Goal: Task Accomplishment & Management: Complete application form

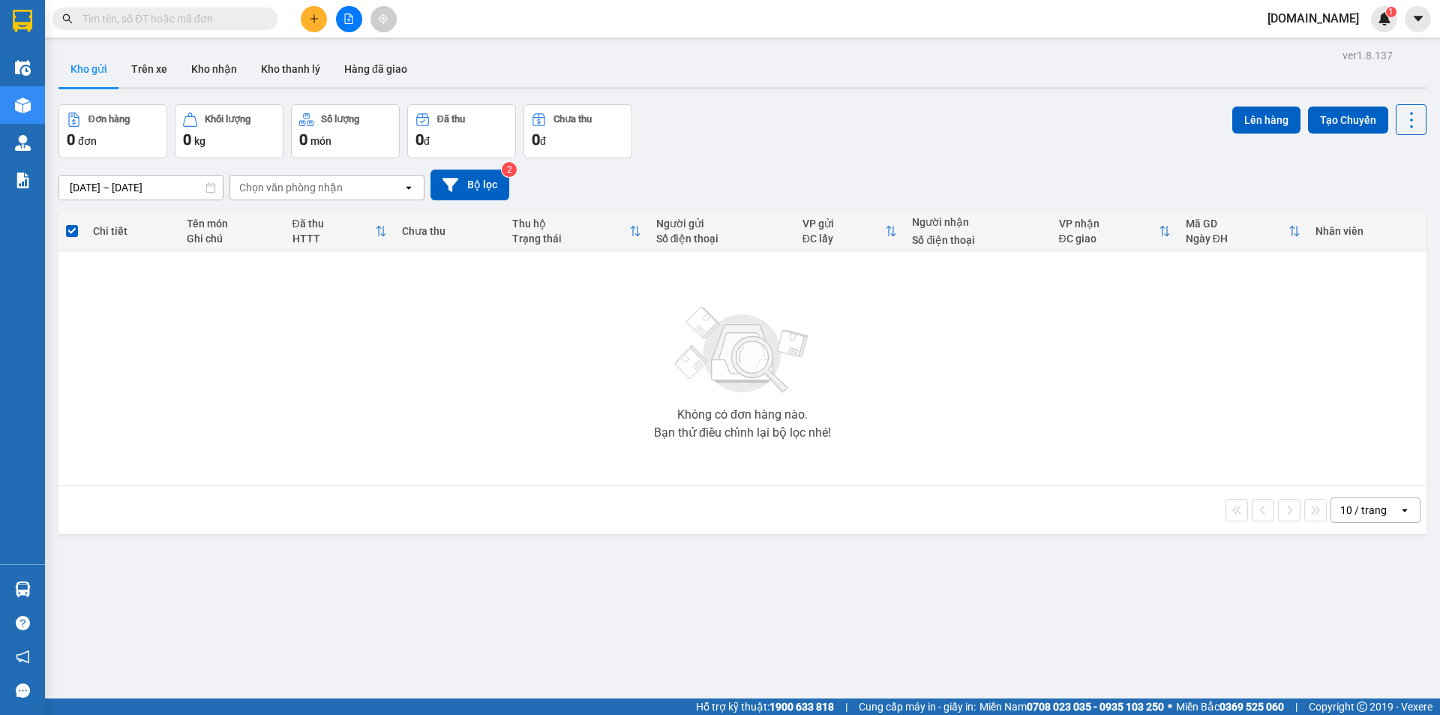
click at [316, 190] on div "Chọn văn phòng nhận" at bounding box center [290, 187] width 103 height 15
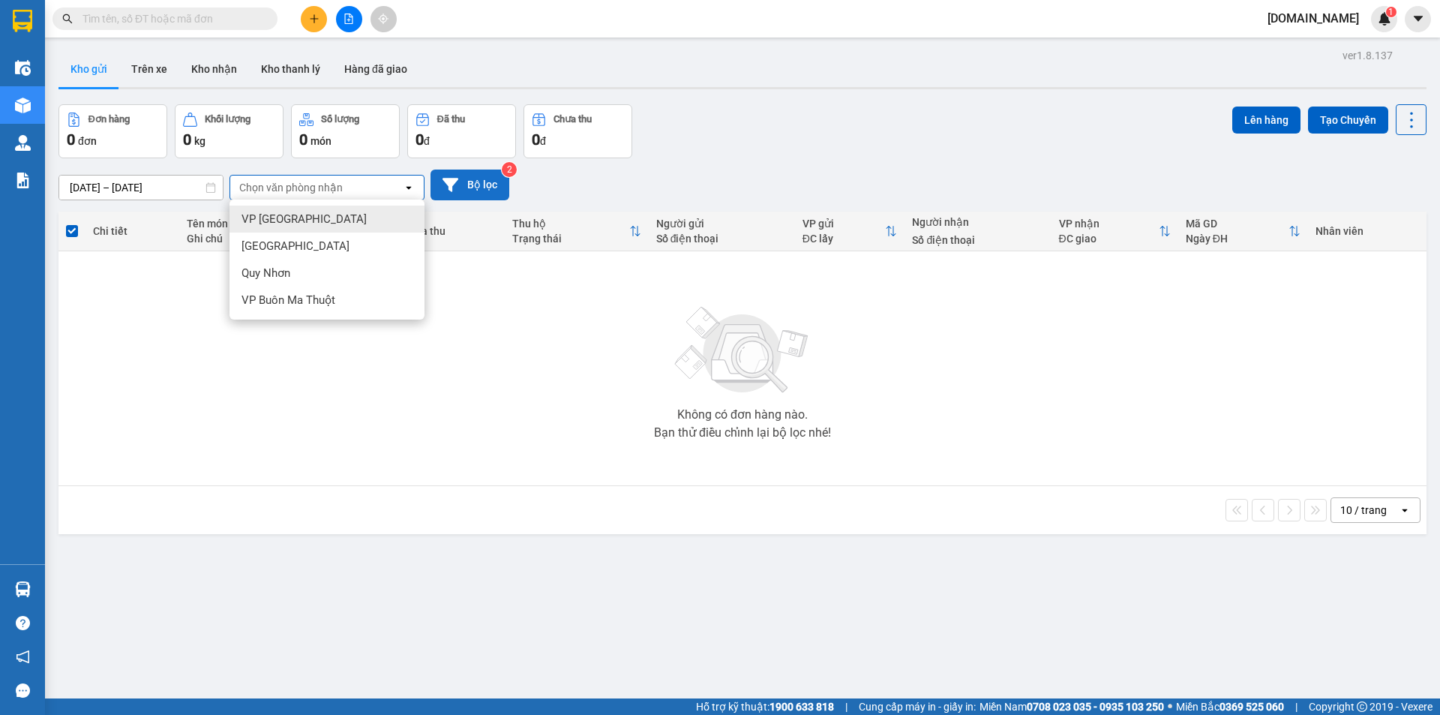
click at [445, 190] on icon at bounding box center [450, 185] width 16 height 16
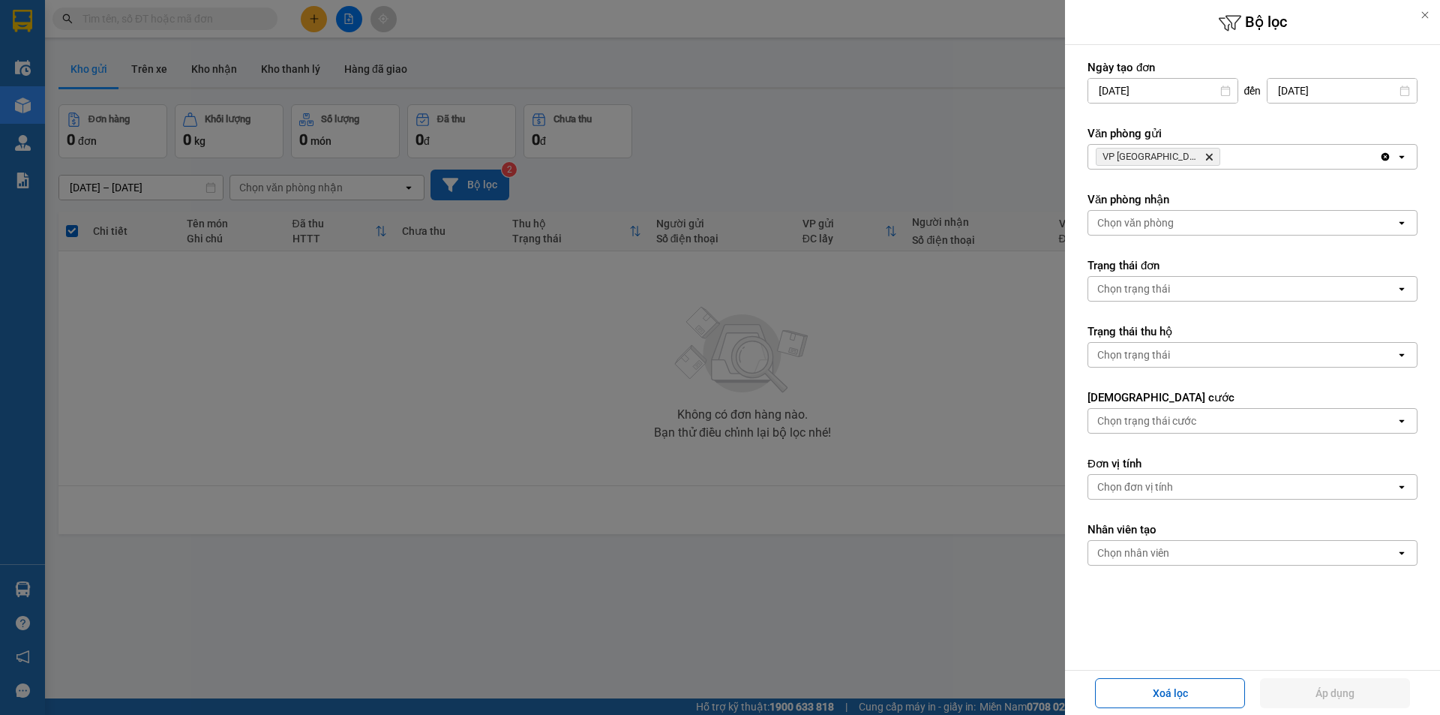
click at [1152, 223] on div "Chọn văn phòng" at bounding box center [1135, 222] width 76 height 15
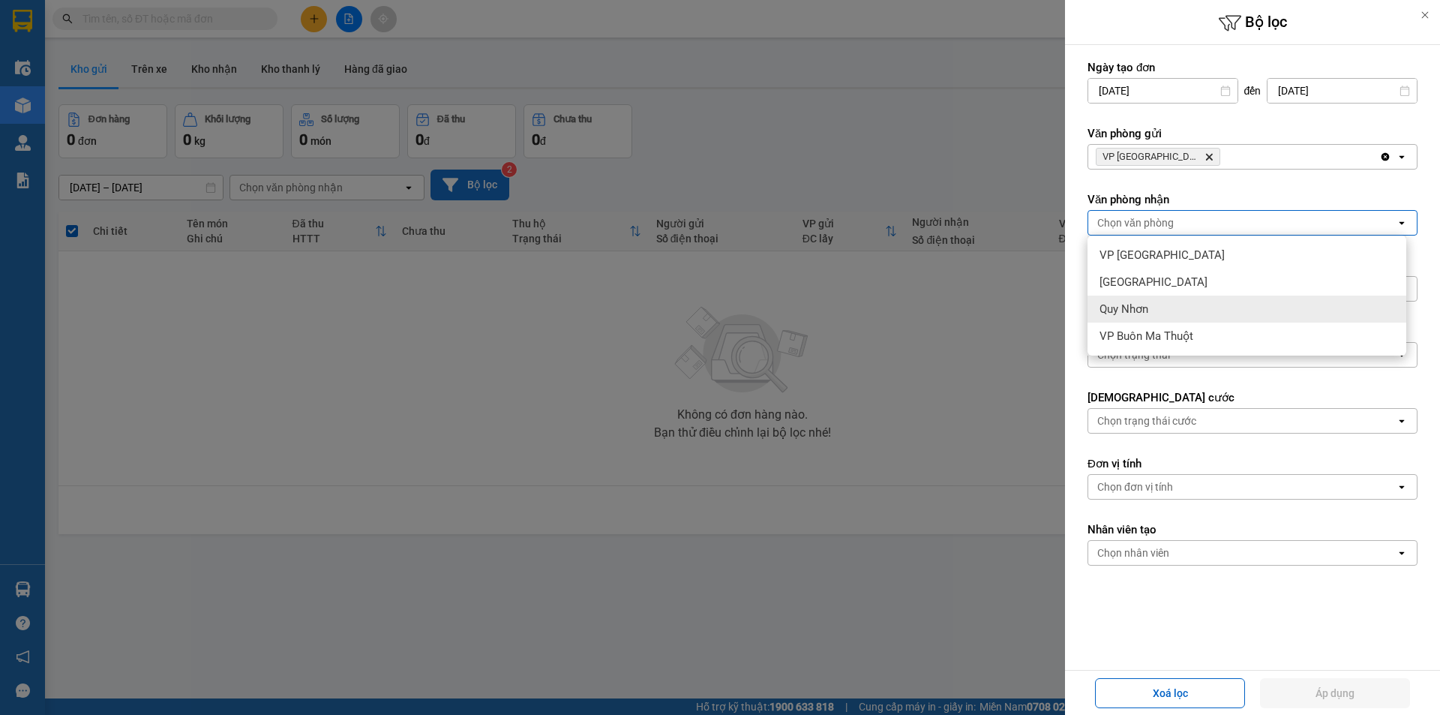
click at [1132, 299] on div "Quy Nhơn" at bounding box center [1246, 308] width 319 height 27
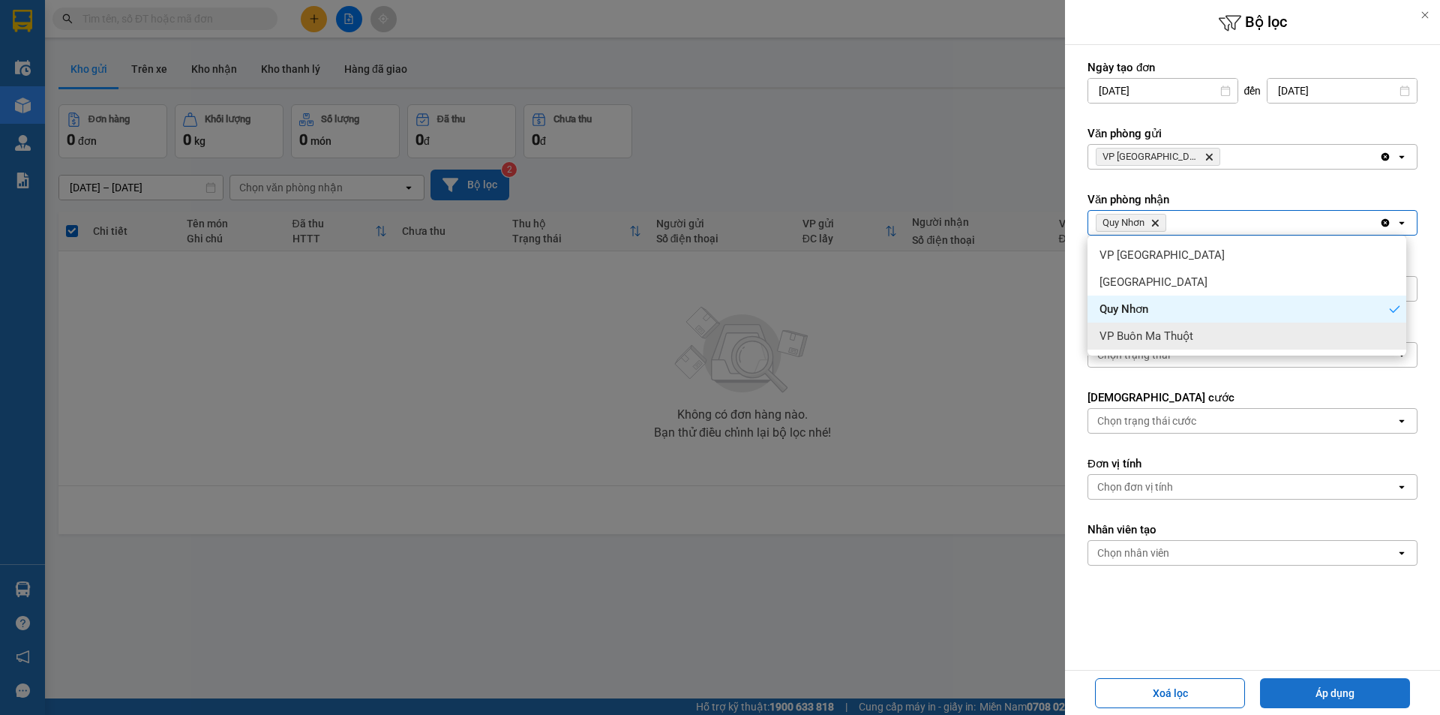
drag, startPoint x: 1333, startPoint y: 694, endPoint x: 1341, endPoint y: 685, distance: 11.7
click at [1340, 688] on button "Áp dụng" at bounding box center [1335, 693] width 150 height 30
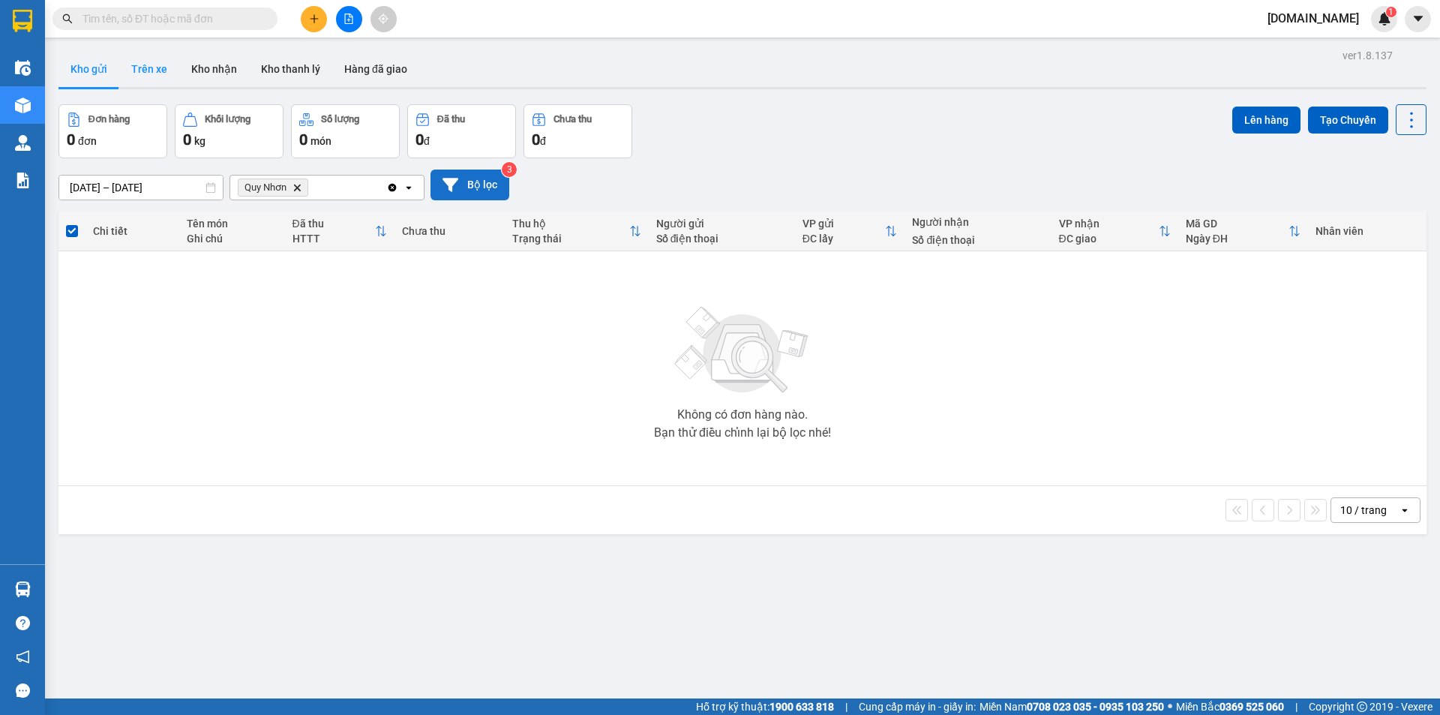
click at [158, 62] on button "Trên xe" at bounding box center [149, 69] width 60 height 36
click at [160, 80] on button "Trên xe" at bounding box center [149, 69] width 60 height 36
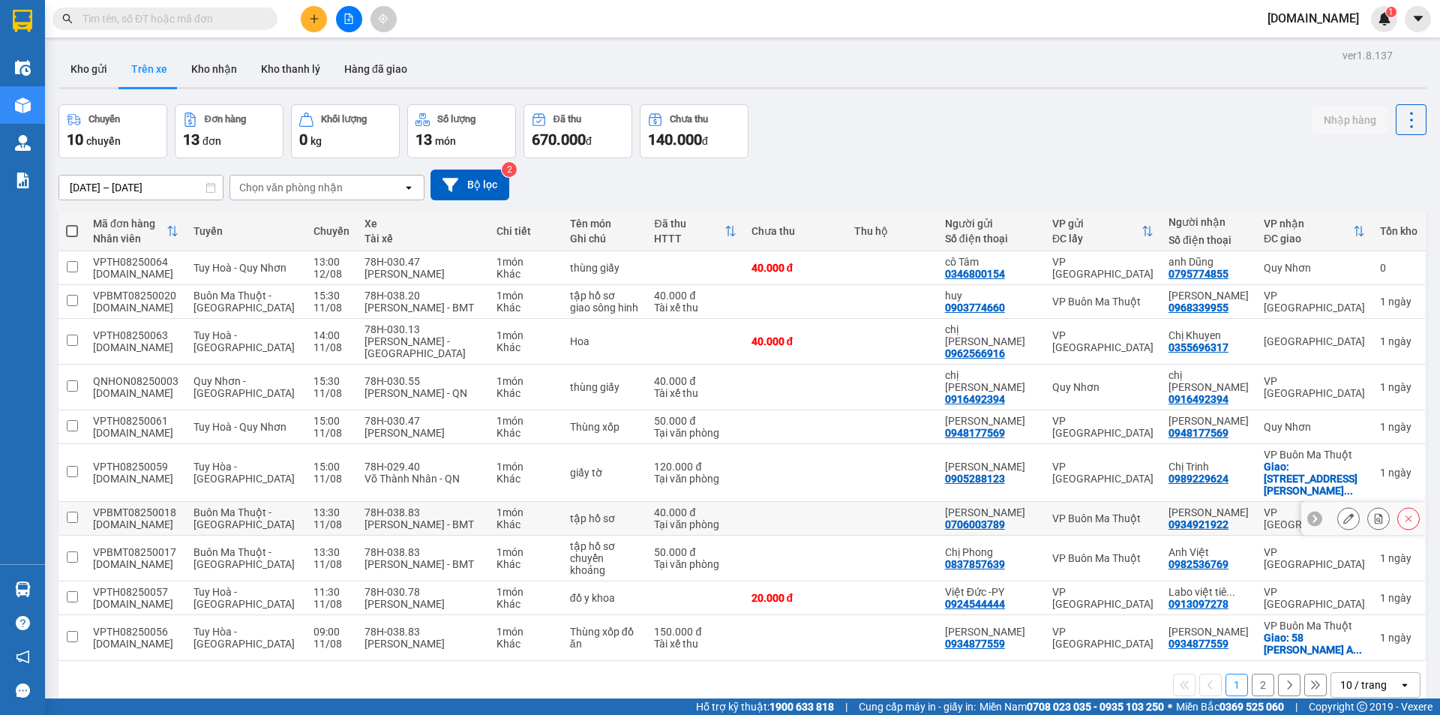
click at [931, 502] on td at bounding box center [892, 519] width 91 height 34
checkbox input "true"
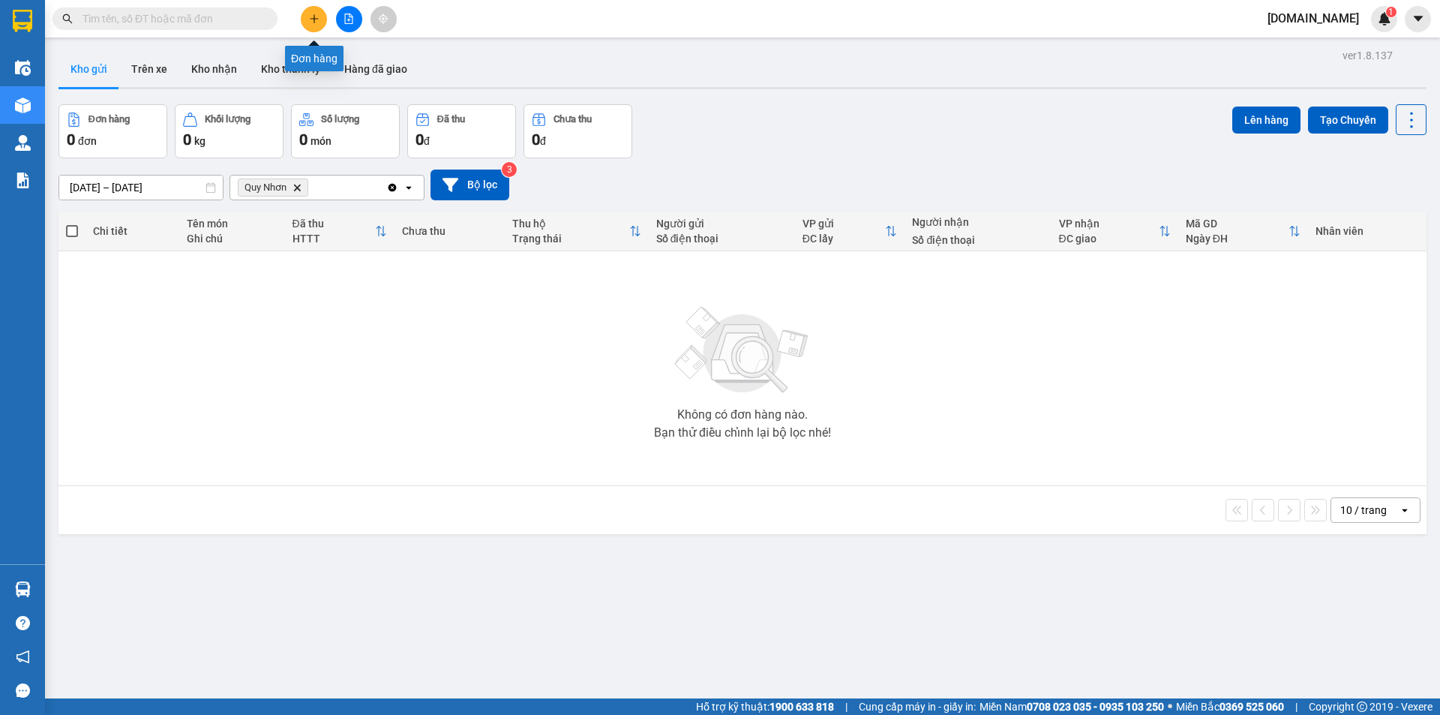
click at [325, 18] on button at bounding box center [314, 19] width 26 height 26
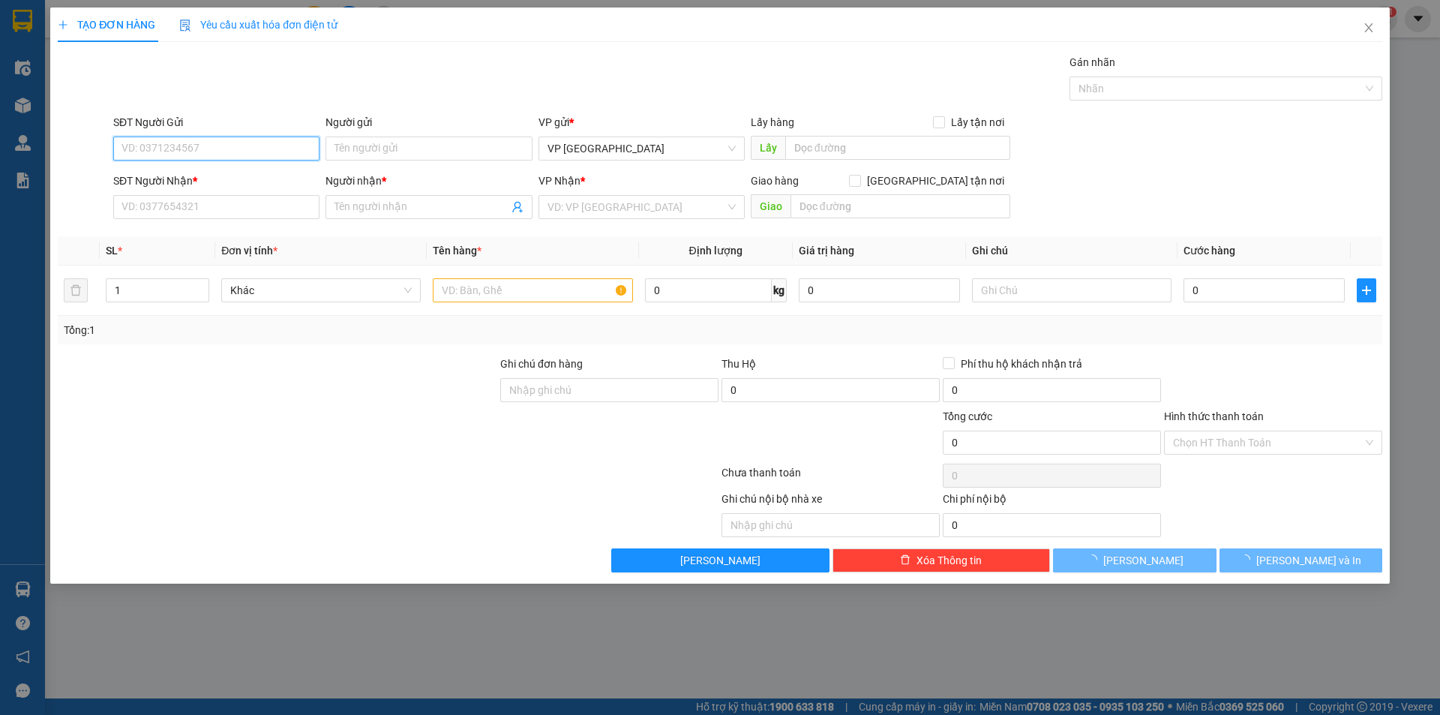
click at [232, 153] on input "SĐT Người Gửi" at bounding box center [216, 148] width 206 height 24
click at [181, 153] on input "SĐT Người Gửi" at bounding box center [216, 148] width 206 height 24
type input "0"
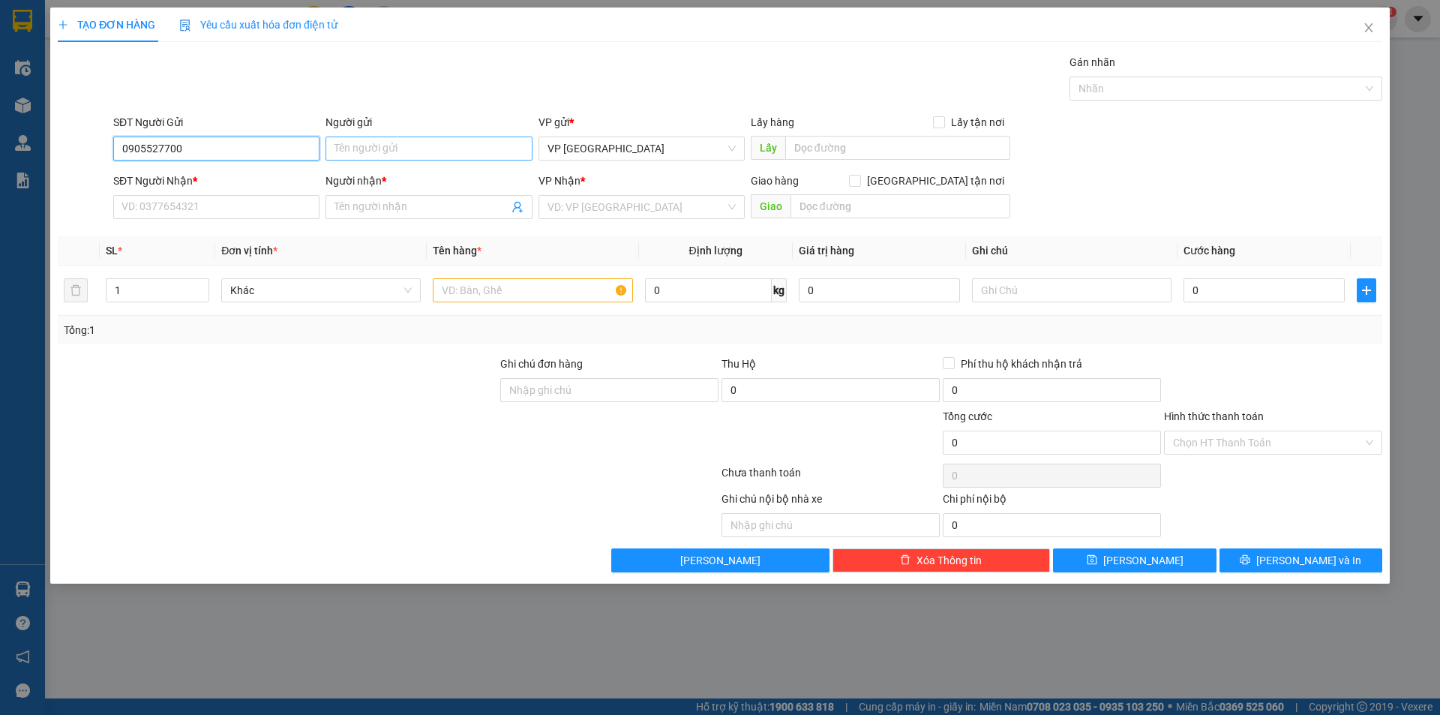
type input "0905527700"
click at [340, 151] on input "Người gửi" at bounding box center [428, 148] width 206 height 24
type input "d"
type input "chị Hoa"
click at [203, 216] on input "SĐT Người Nhận *" at bounding box center [216, 207] width 206 height 24
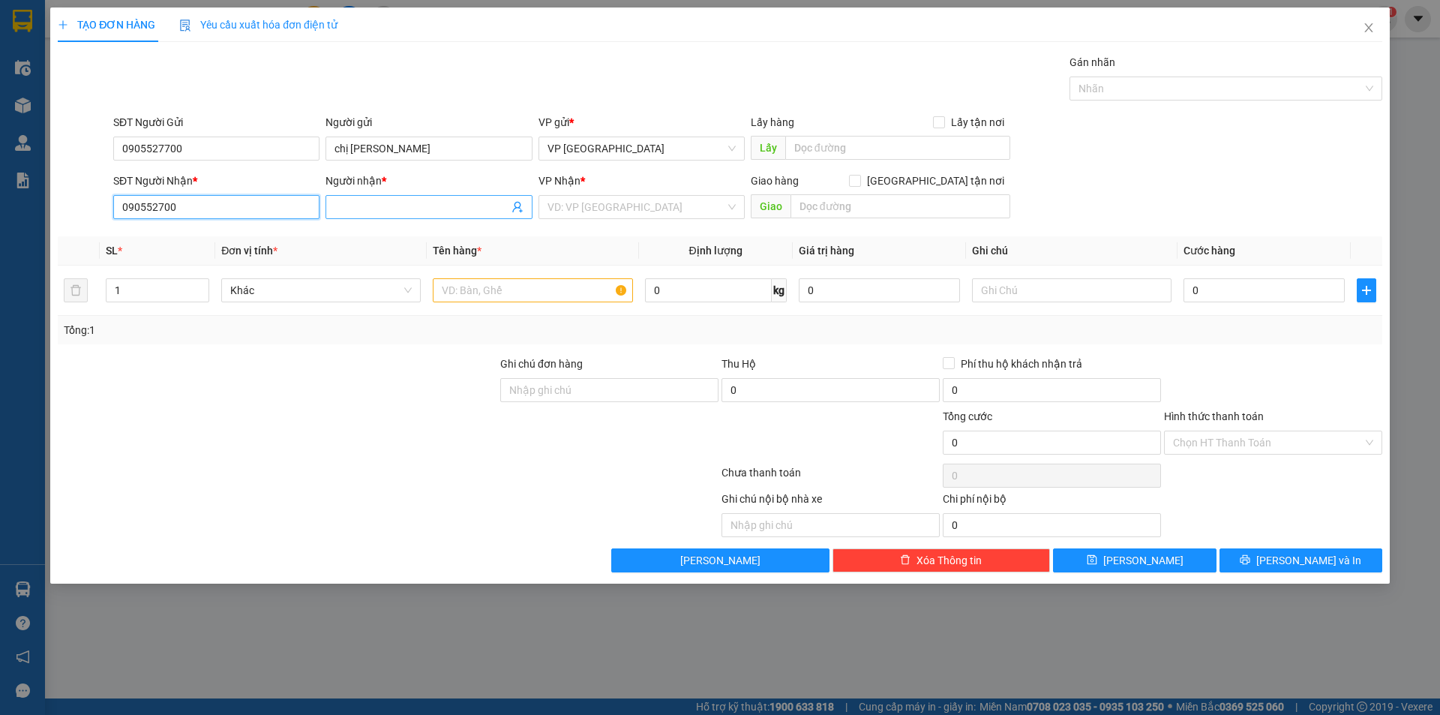
type input "090552700"
click at [364, 217] on span at bounding box center [428, 207] width 206 height 24
click at [570, 204] on input "search" at bounding box center [636, 207] width 178 height 22
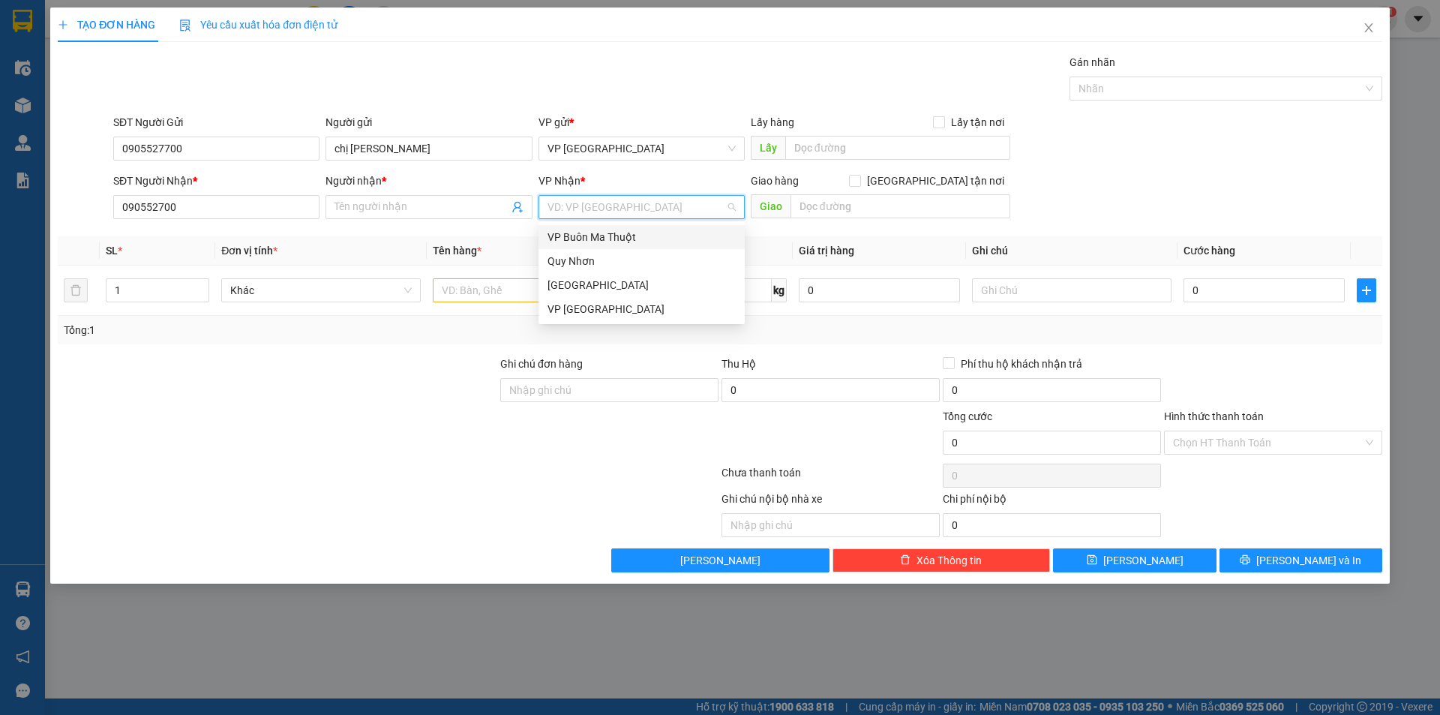
click at [589, 243] on div "VP Buôn Ma Thuột" at bounding box center [641, 237] width 188 height 16
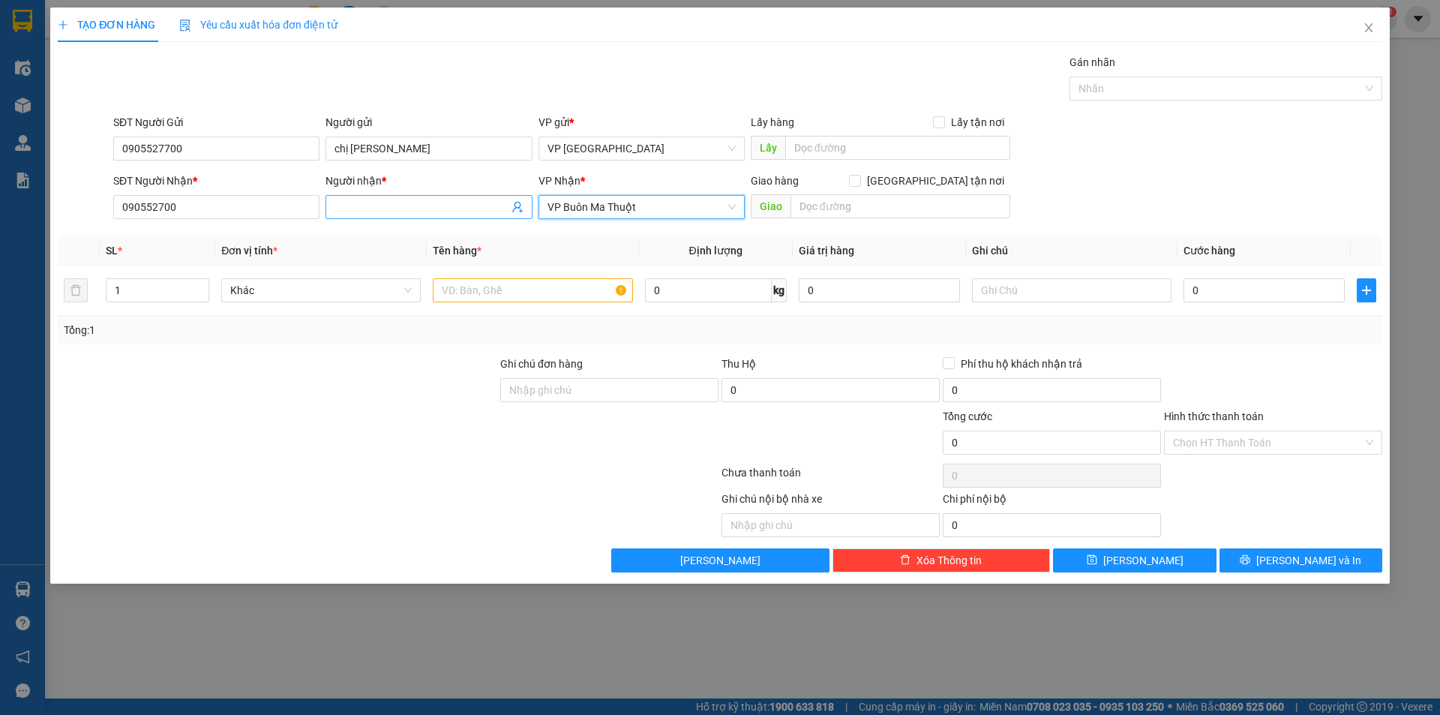
click at [363, 214] on input "Người nhận *" at bounding box center [420, 207] width 173 height 16
type input "chị Hoa"
click at [470, 300] on input "text" at bounding box center [532, 290] width 199 height 24
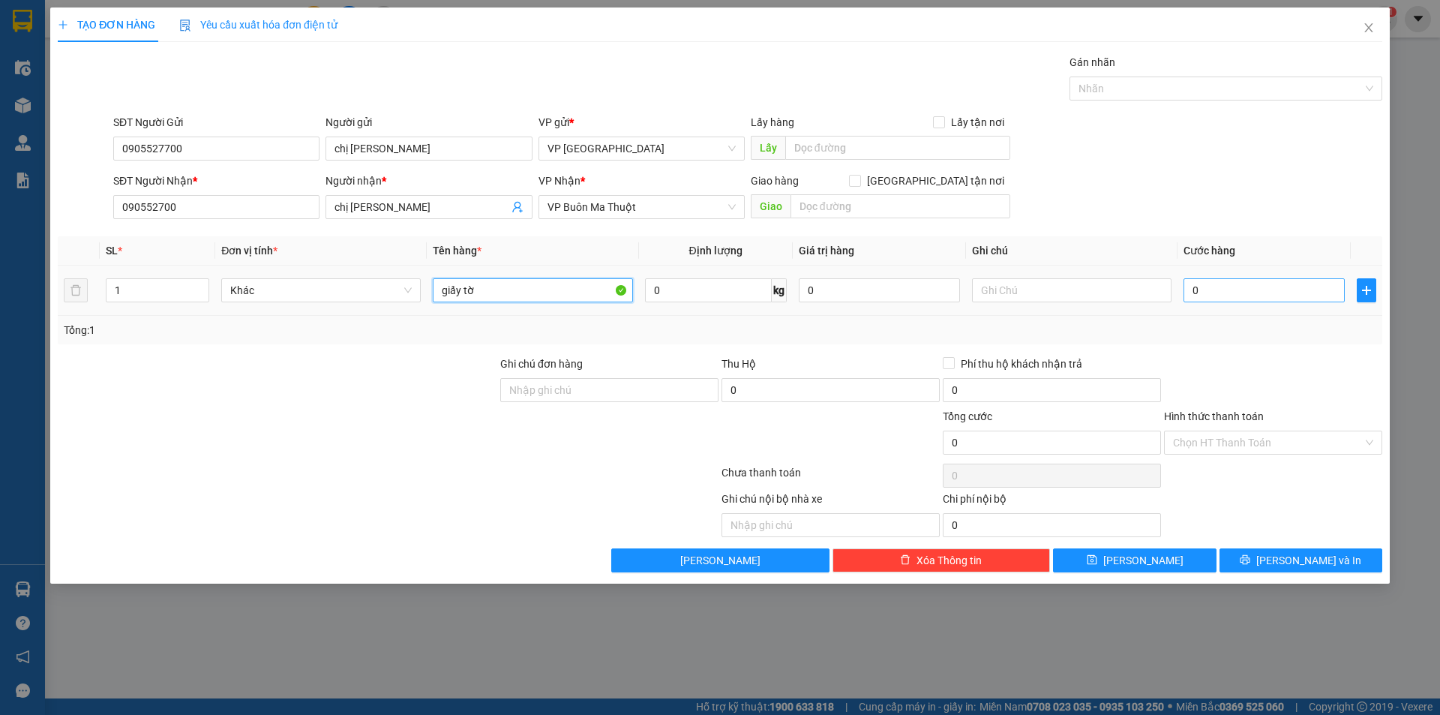
type input "giấy tờ"
click at [1236, 300] on input "0" at bounding box center [1263, 290] width 161 height 24
type input "2"
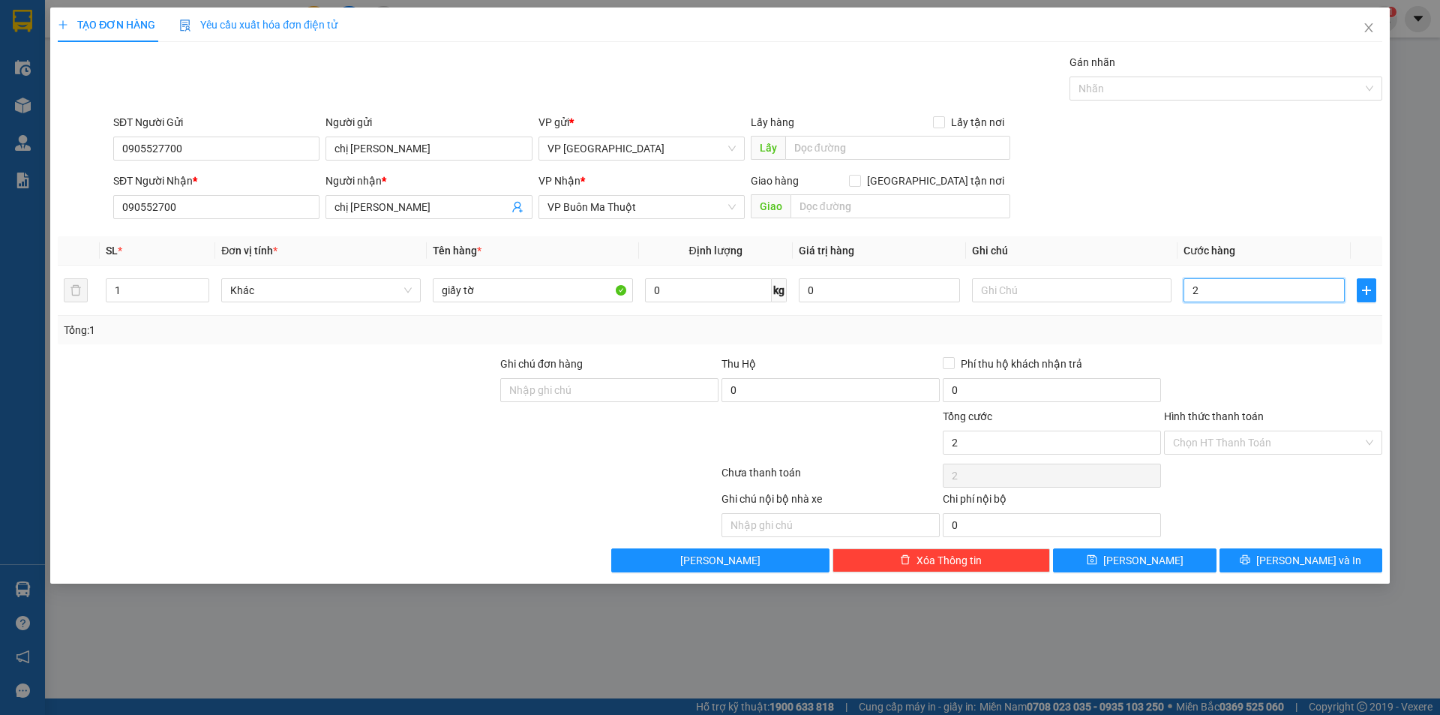
type input "20"
type input "200"
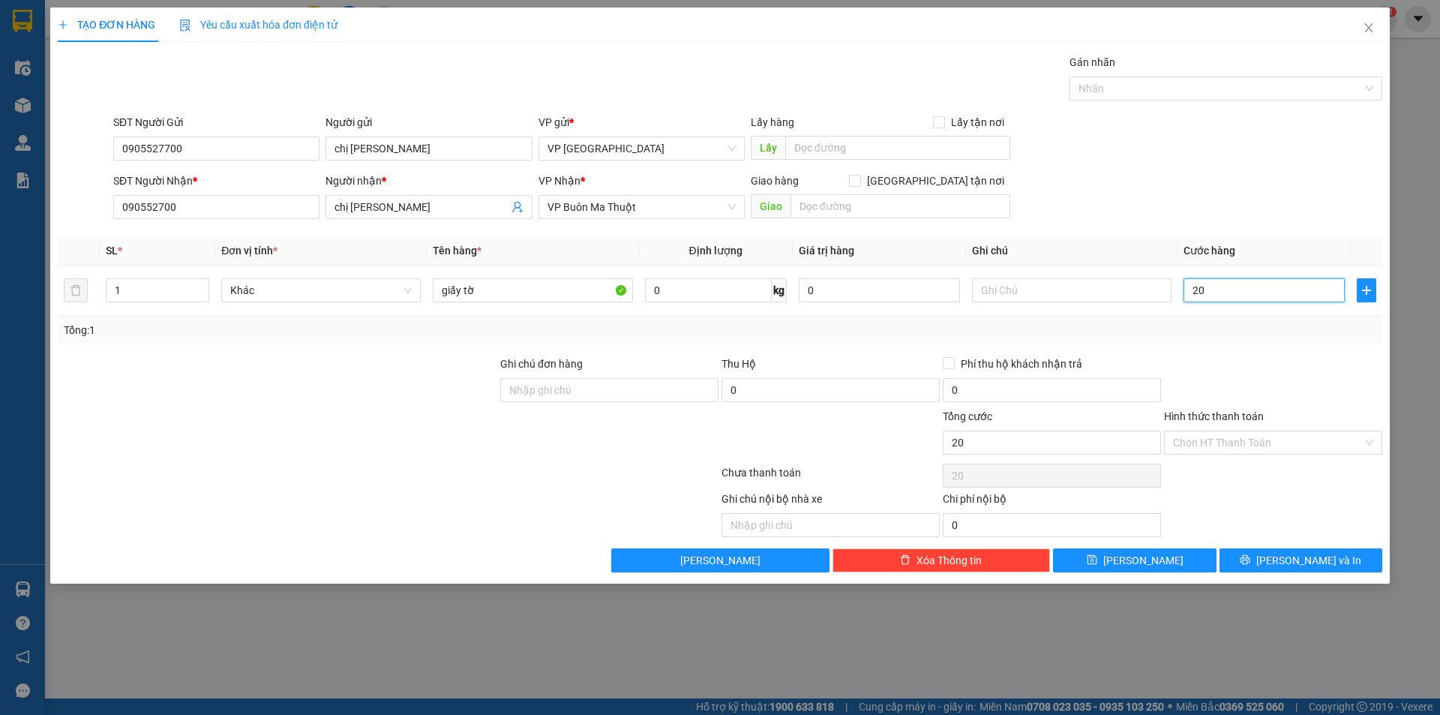
type input "200"
type input "2.000"
type input "20.000"
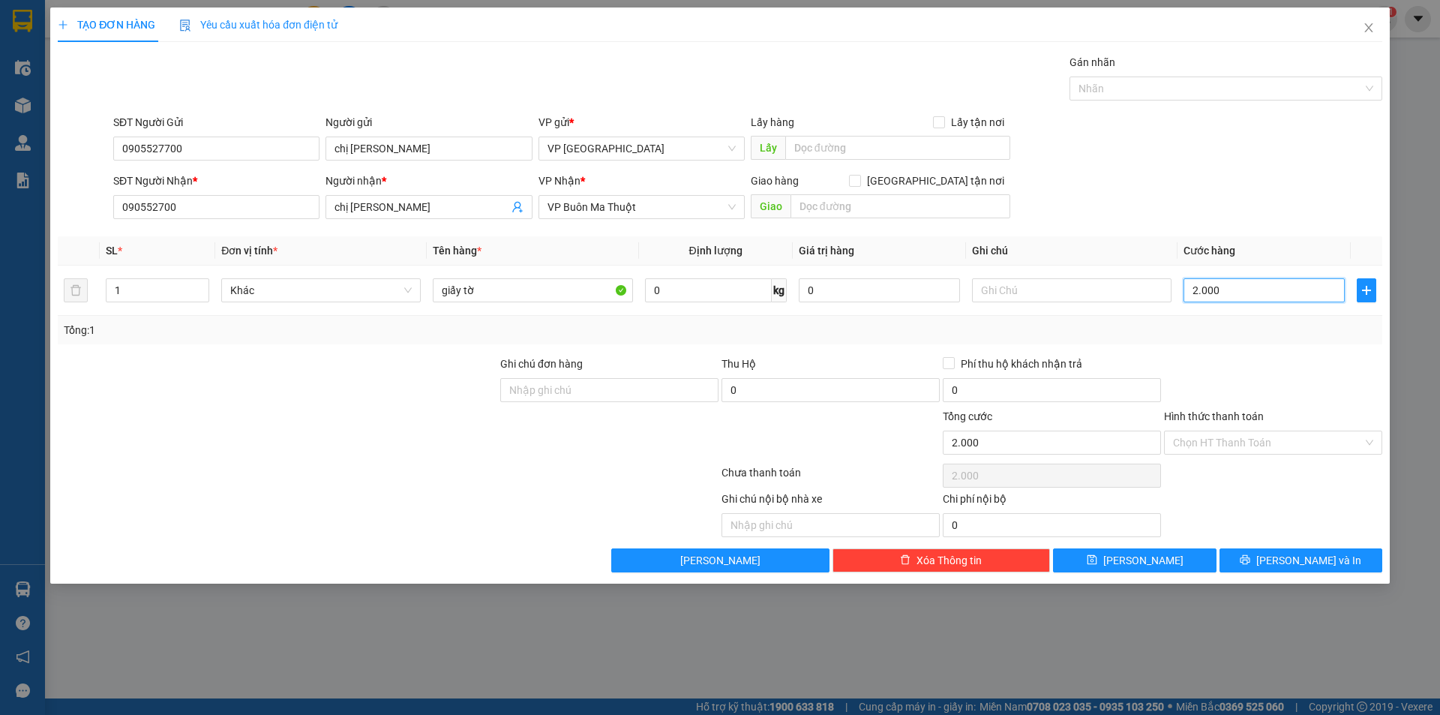
type input "20.000"
click at [1250, 559] on icon "printer" at bounding box center [1245, 559] width 10 height 10
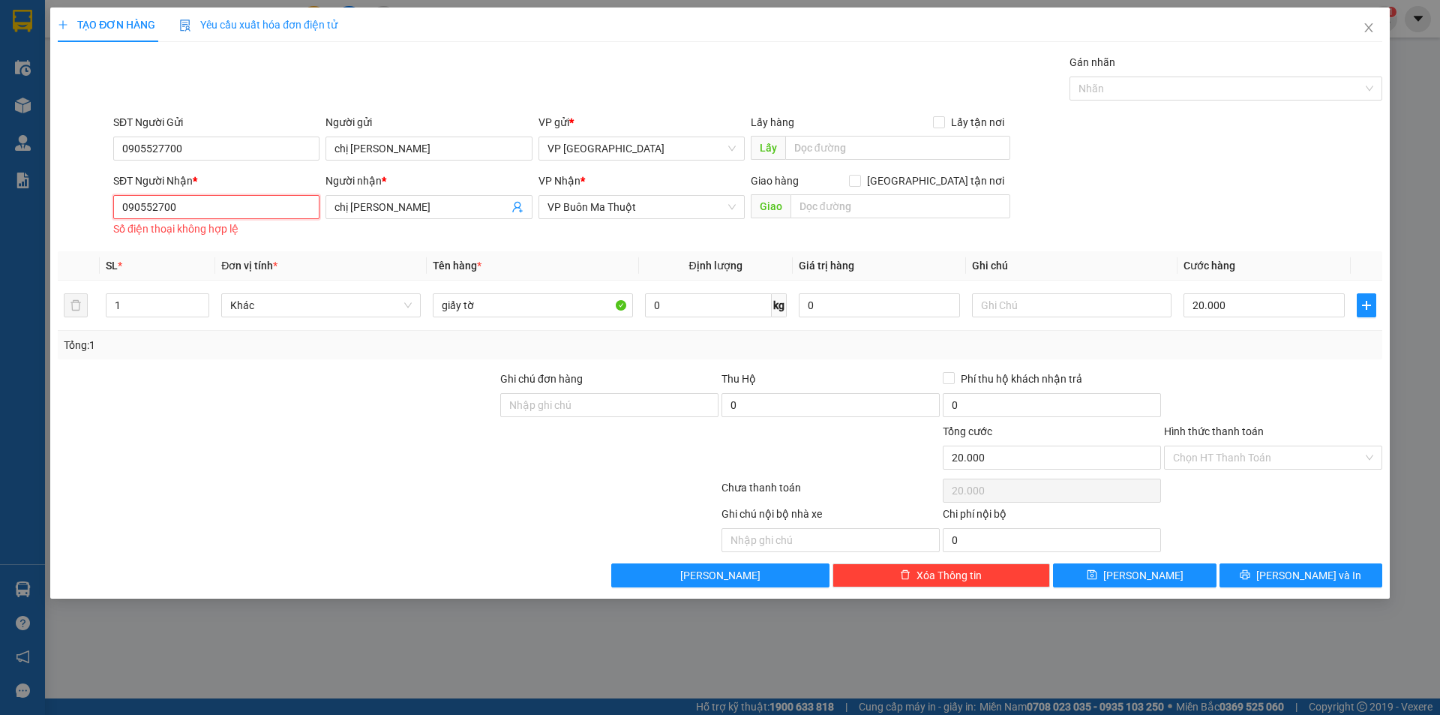
click at [165, 199] on input "090552700" at bounding box center [216, 207] width 206 height 24
click at [159, 207] on input "090552700" at bounding box center [216, 207] width 206 height 24
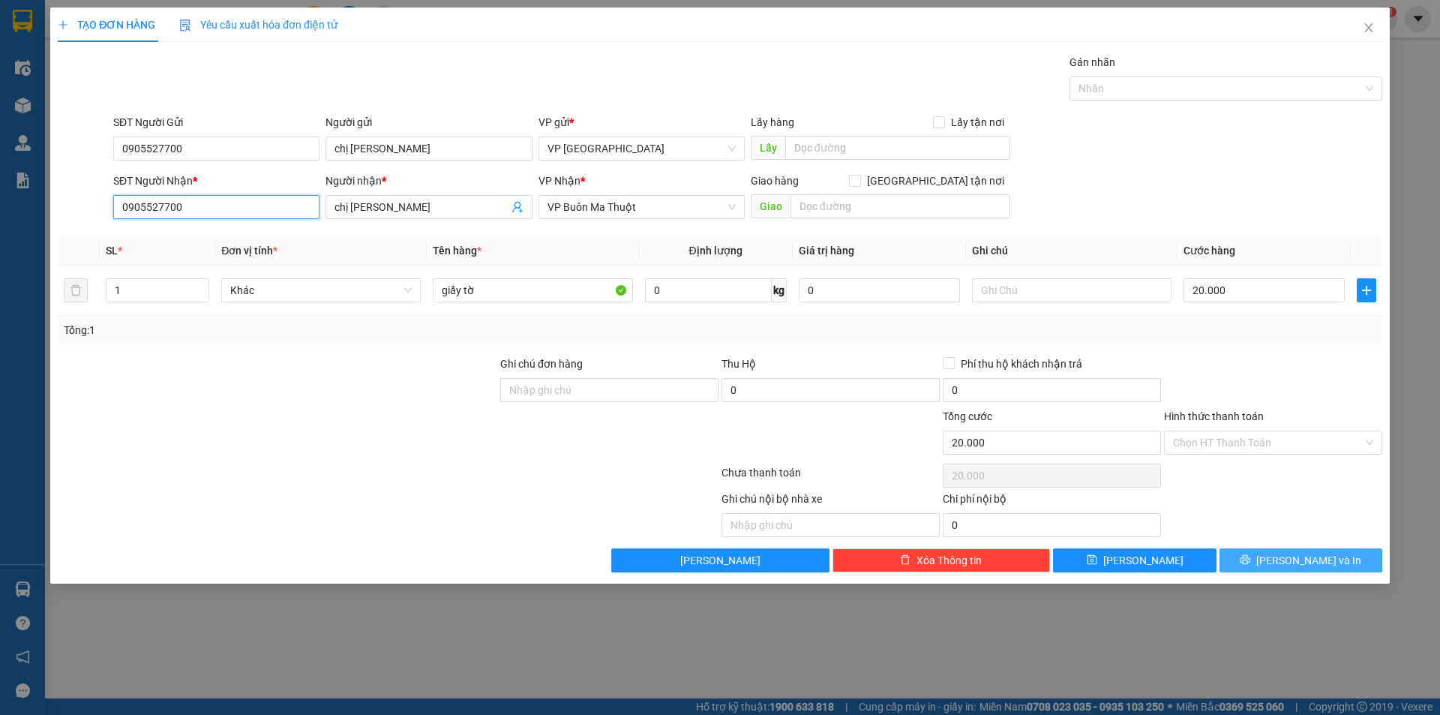
type input "0905527700"
click at [1257, 553] on button "Lưu và In" at bounding box center [1300, 560] width 163 height 24
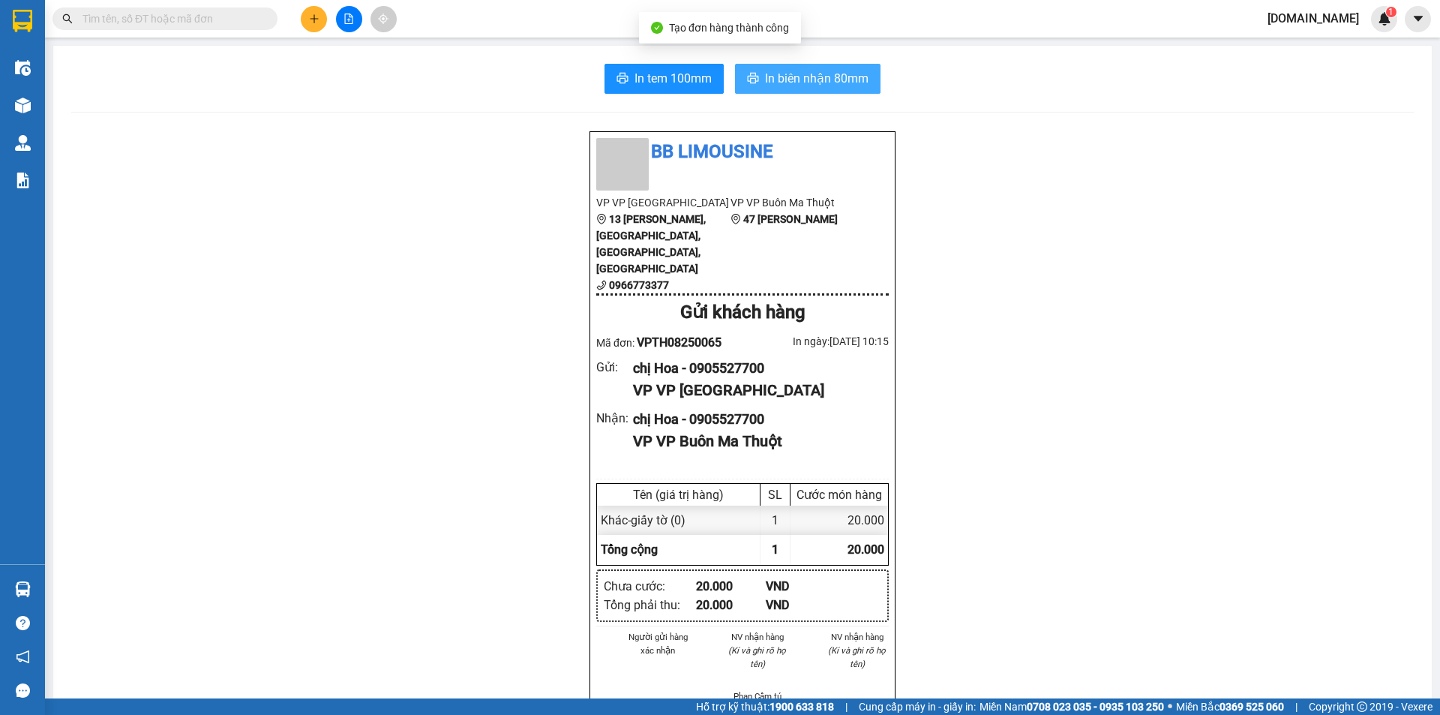
click at [859, 86] on span "In biên nhận 80mm" at bounding box center [816, 78] width 103 height 19
click at [793, 82] on span "In biên nhận 80mm" at bounding box center [816, 78] width 103 height 19
